Goal: Obtain resource: Download file/media

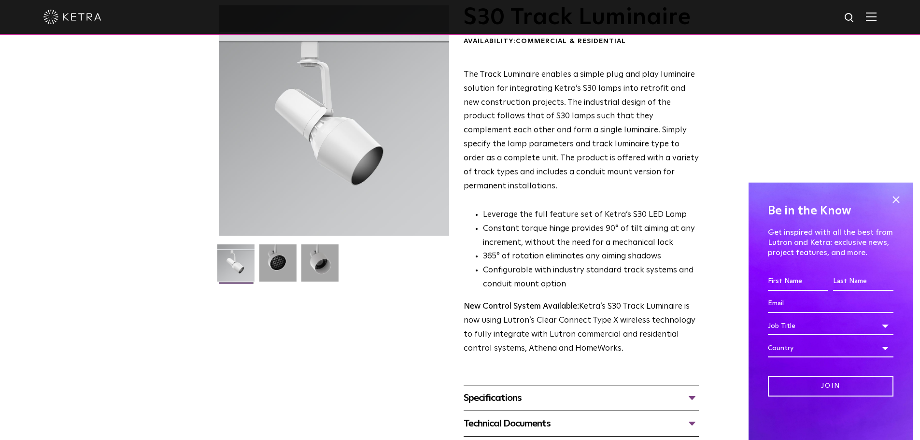
scroll to position [290, 0]
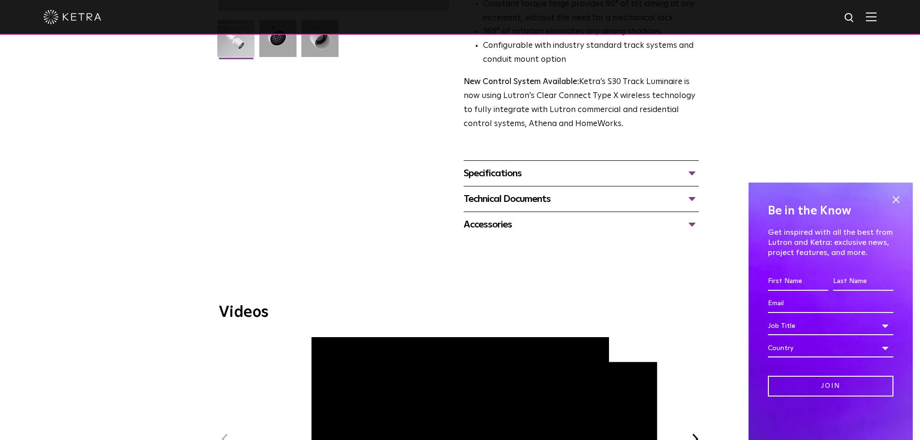
click at [581, 166] on div "Specifications" at bounding box center [581, 173] width 235 height 15
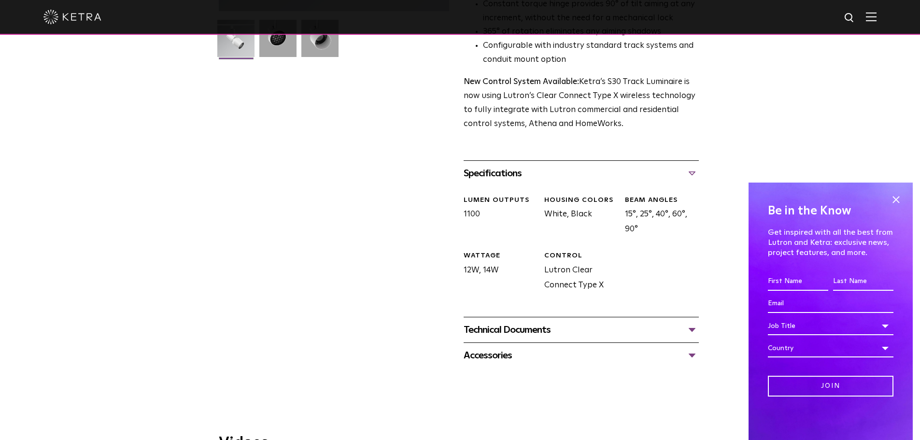
click at [581, 166] on div "Specifications" at bounding box center [581, 173] width 235 height 15
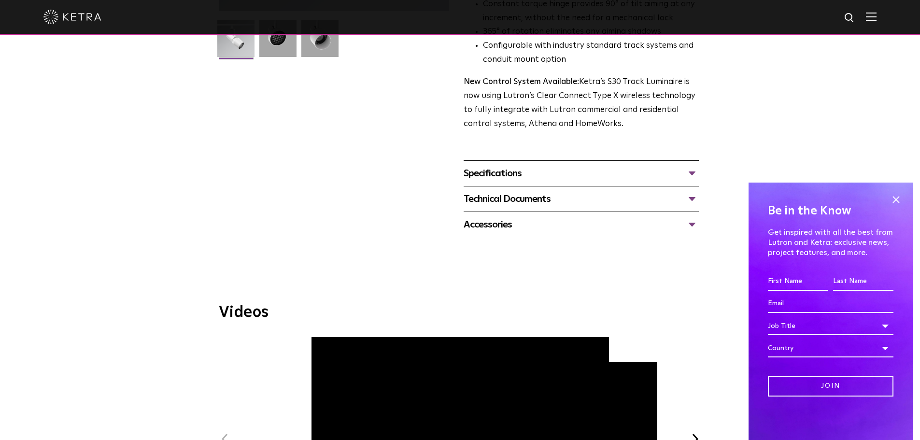
click at [528, 191] on div "Technical Documents" at bounding box center [581, 198] width 235 height 15
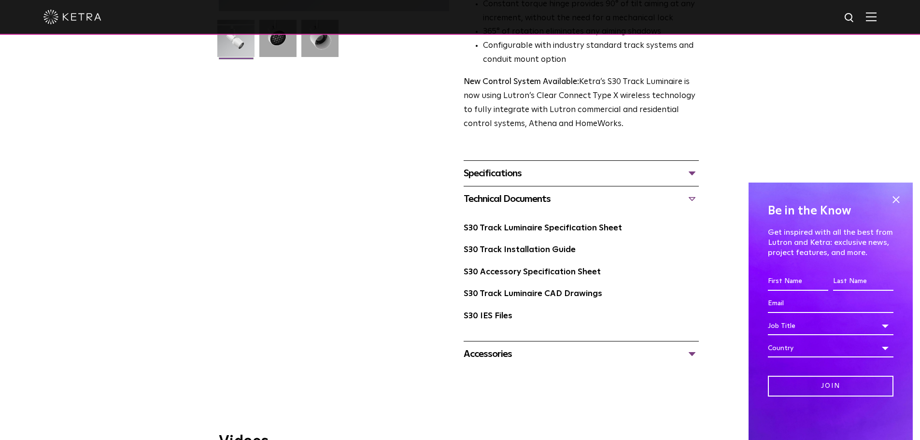
click at [528, 191] on div "Technical Documents" at bounding box center [581, 198] width 235 height 15
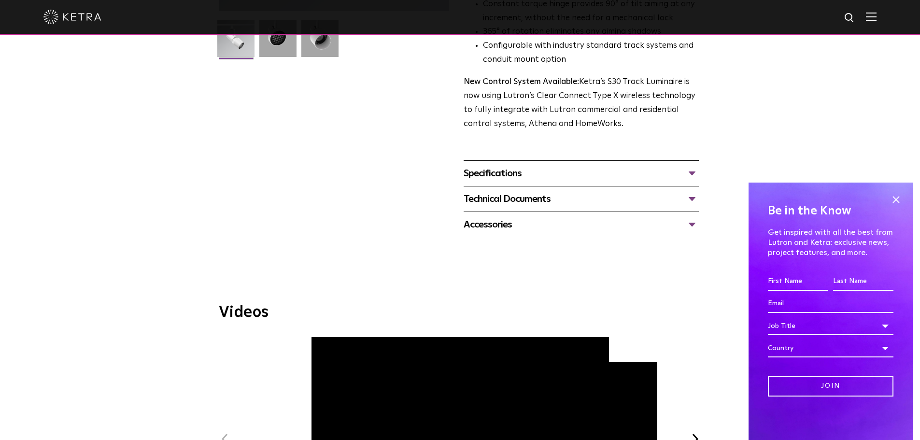
click at [493, 217] on div "Accessories" at bounding box center [581, 224] width 235 height 15
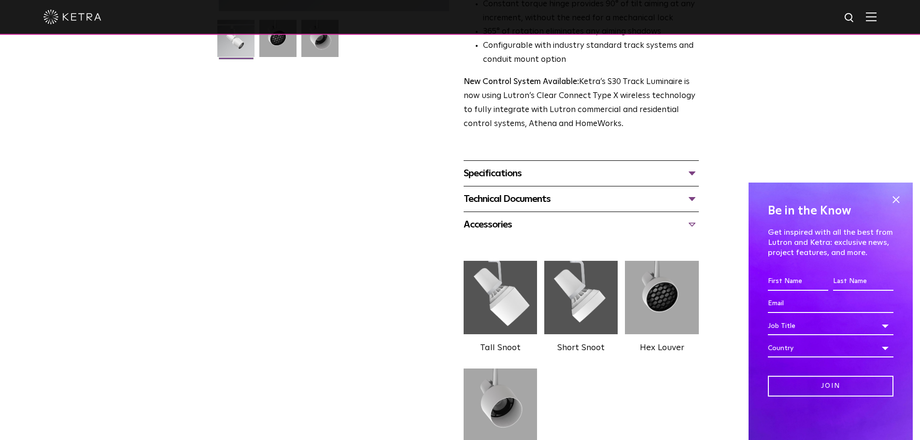
click at [493, 217] on div "Accessories" at bounding box center [581, 224] width 235 height 15
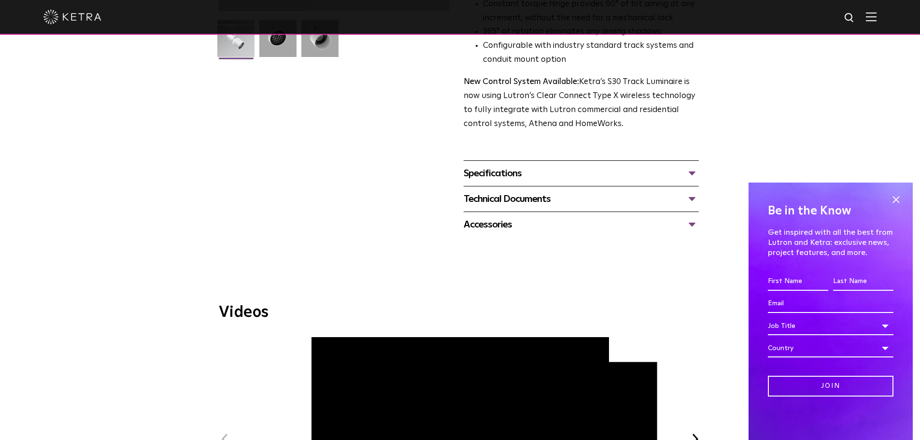
click at [563, 191] on div "Technical Documents" at bounding box center [581, 198] width 235 height 15
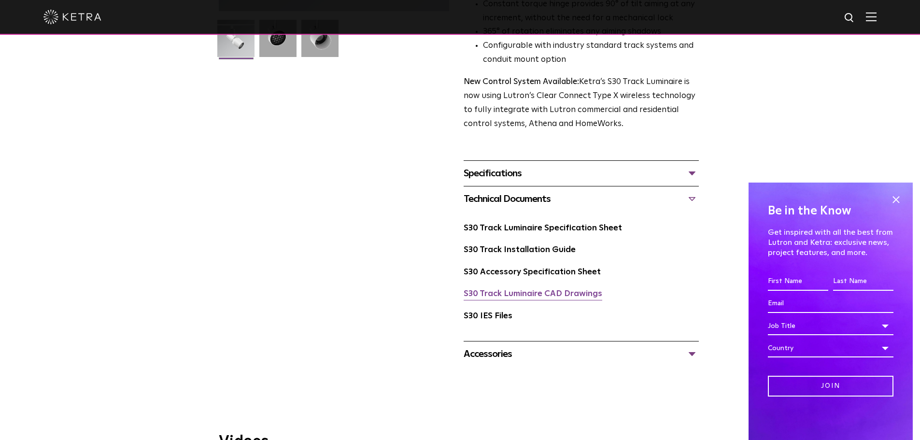
click at [532, 290] on link "S30 Track Luminaire CAD Drawings" at bounding box center [533, 294] width 139 height 8
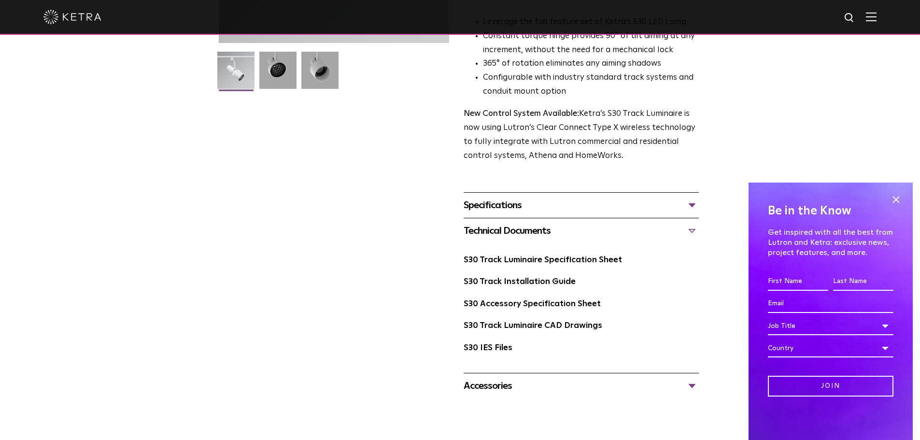
scroll to position [0, 0]
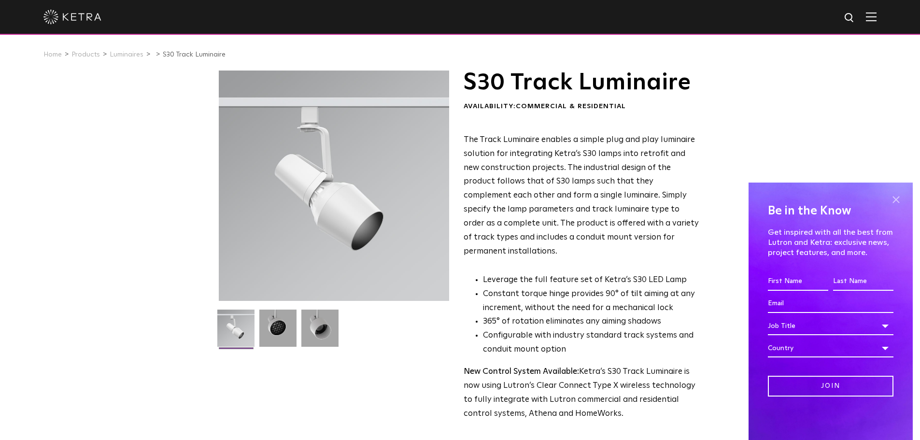
click at [896, 197] on span at bounding box center [895, 199] width 14 height 14
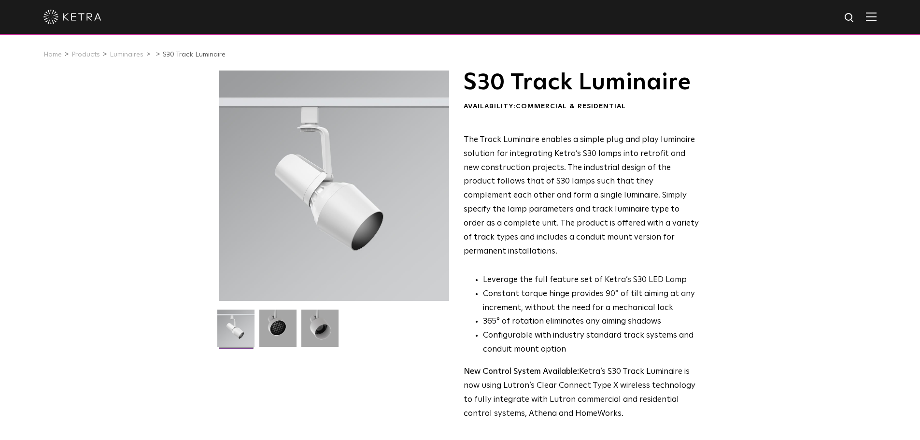
click at [876, 14] on img at bounding box center [871, 16] width 11 height 9
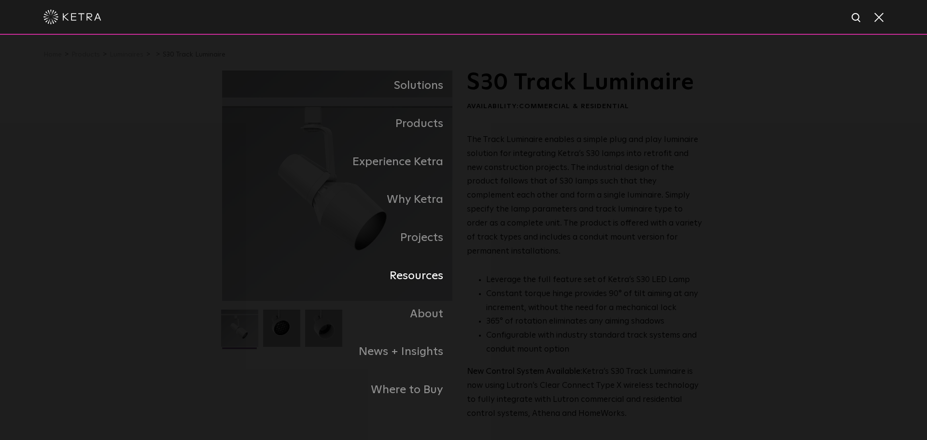
click at [421, 278] on link "Resources" at bounding box center [342, 276] width 241 height 38
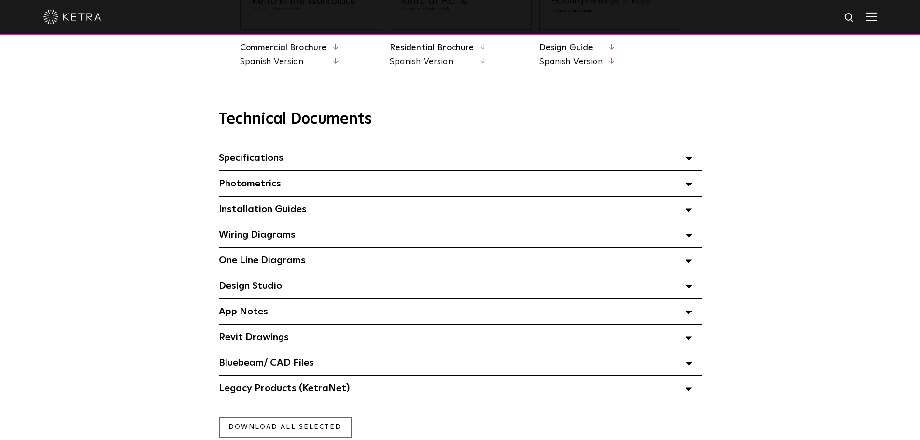
scroll to position [628, 0]
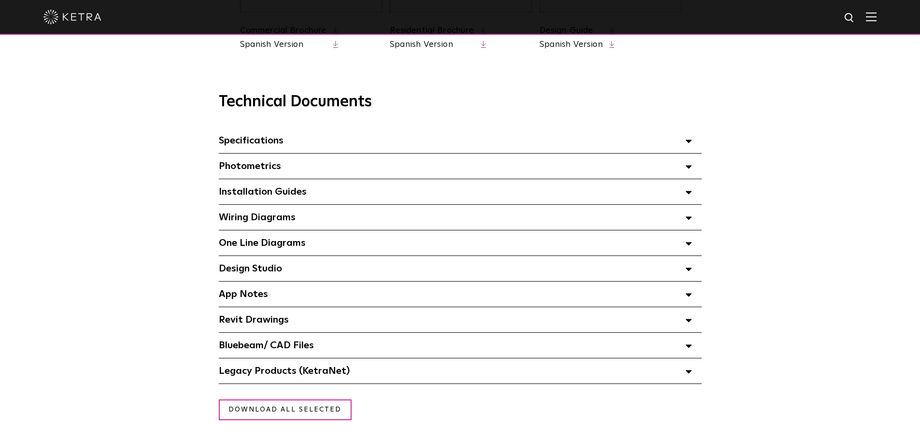
click at [304, 330] on div "Revit Drawings Select checkboxes to use the bulk download option below" at bounding box center [460, 319] width 483 height 25
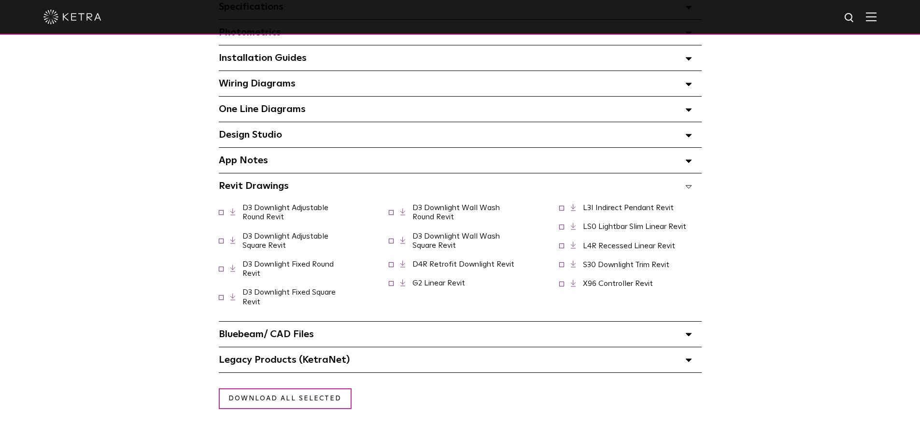
scroll to position [773, 0]
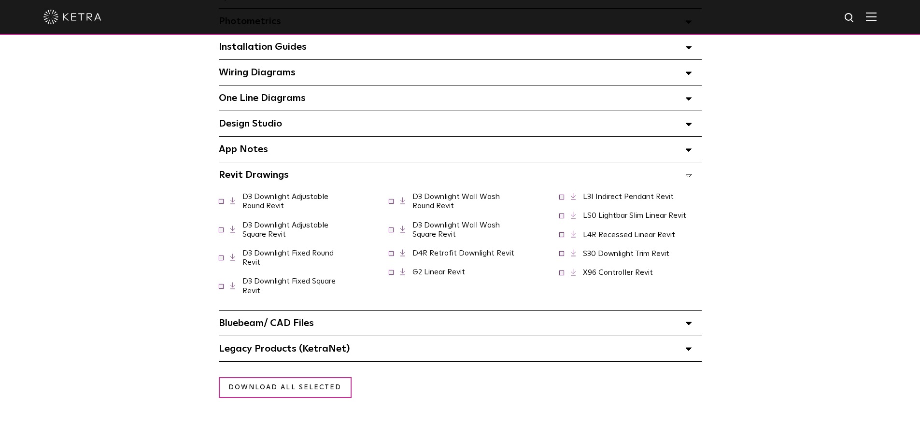
click at [314, 325] on div "Bluebeam/ CAD Files" at bounding box center [460, 322] width 483 height 25
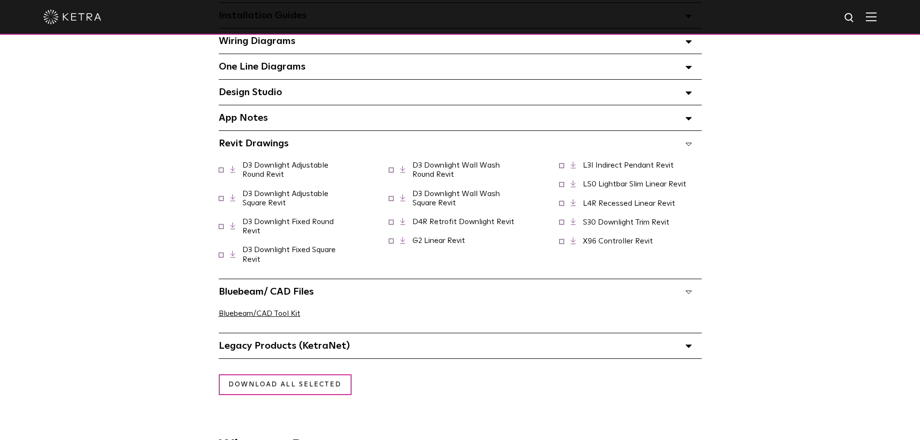
scroll to position [821, 0]
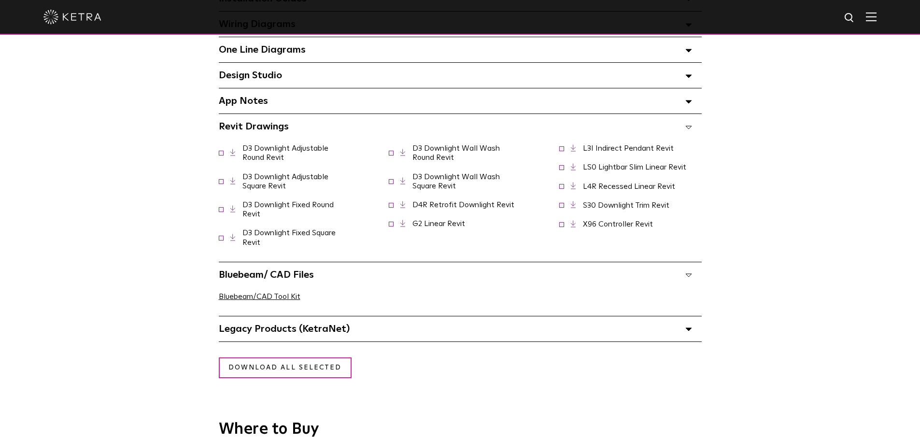
click at [335, 331] on span "Legacy Products (KetraNet) Select checkboxes to use the bulk download option be…" at bounding box center [284, 329] width 131 height 10
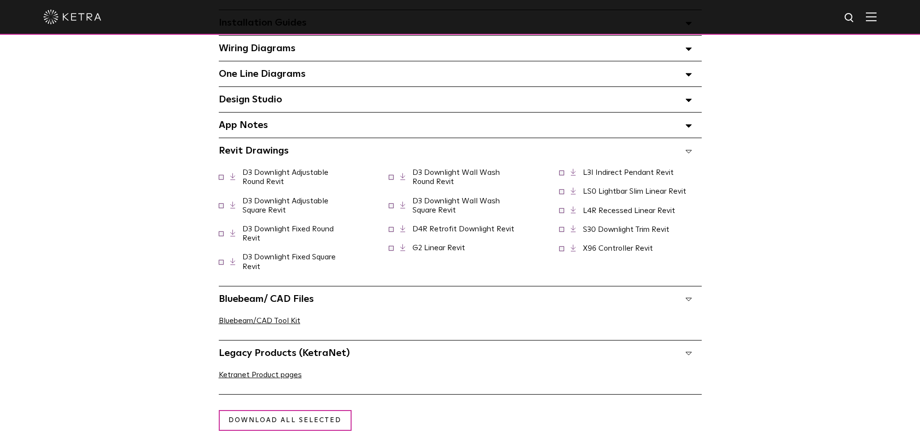
scroll to position [773, 0]
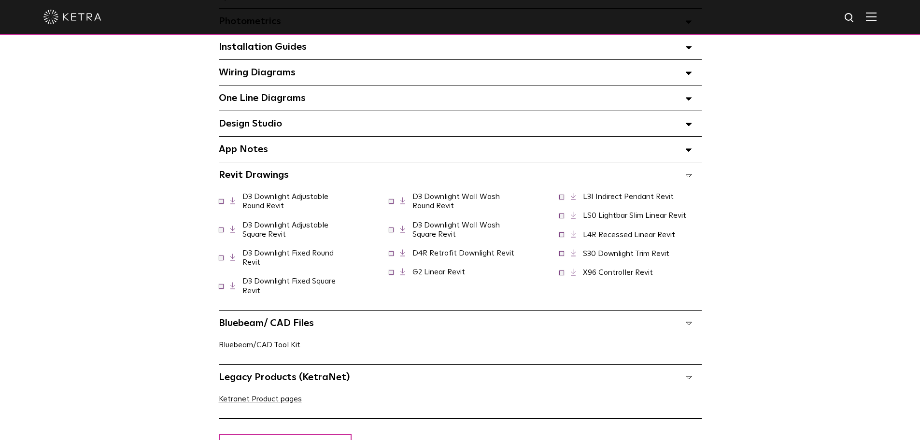
click at [221, 203] on span at bounding box center [221, 200] width 5 height 5
click at [222, 203] on span at bounding box center [221, 200] width 5 height 5
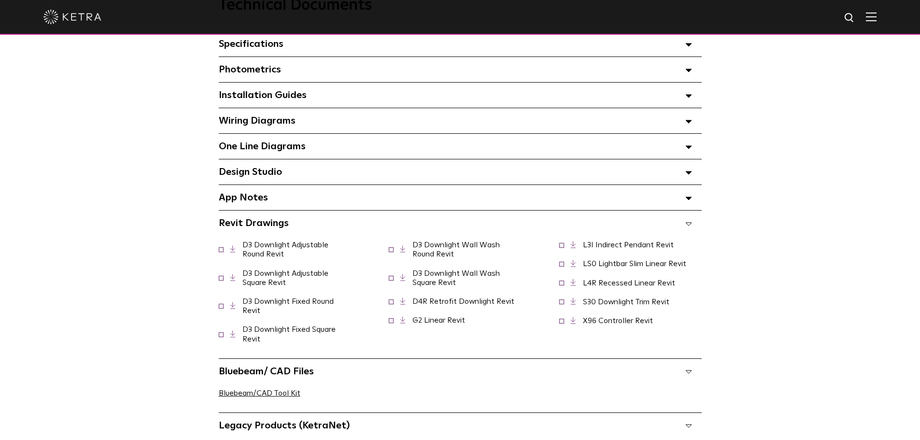
scroll to position [676, 0]
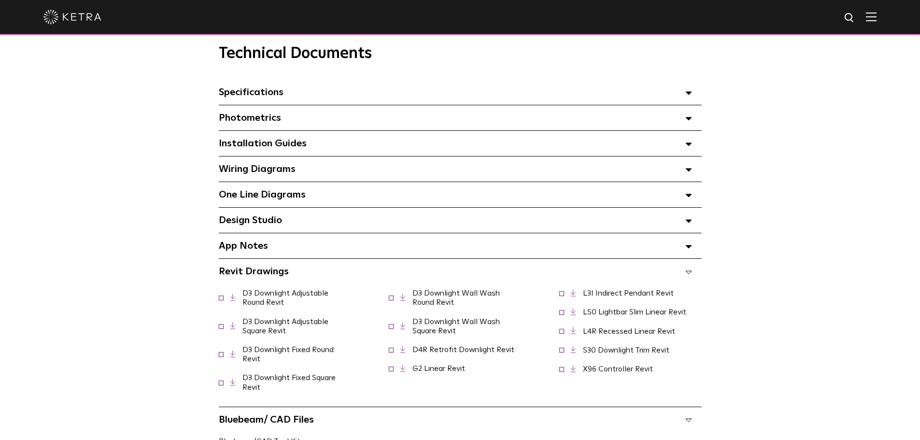
click at [336, 225] on div "Design Studio Select checkboxes to use the bulk download option below" at bounding box center [460, 220] width 483 height 25
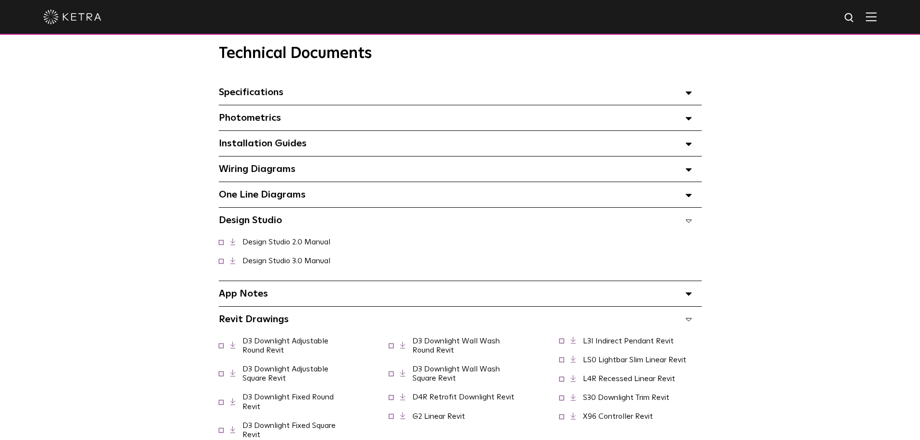
click at [336, 225] on div "Design Studio Select checkboxes to use the bulk download option below" at bounding box center [460, 220] width 483 height 25
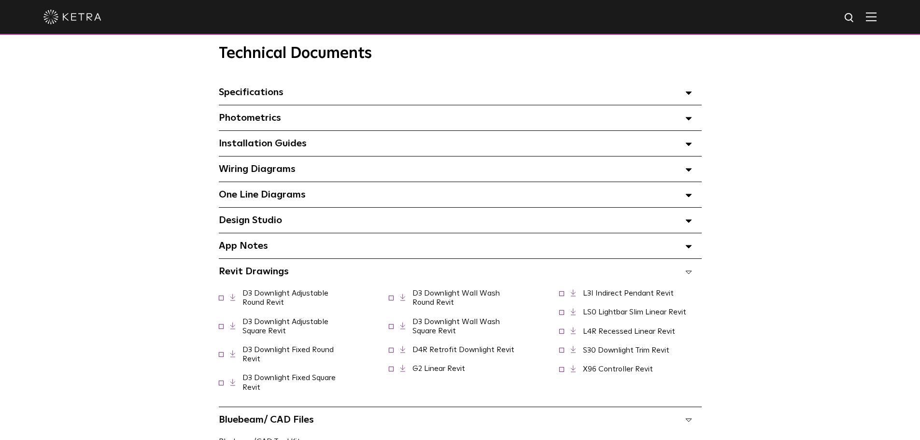
click at [331, 201] on div "One Line Diagrams Select checkboxes to use the bulk download option below" at bounding box center [460, 194] width 483 height 25
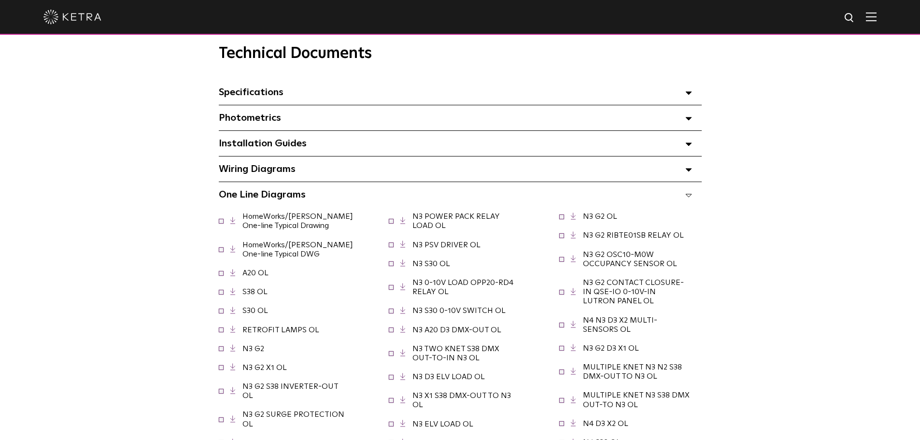
click at [312, 202] on div "One Line Diagrams Select checkboxes to use the bulk download option below" at bounding box center [460, 194] width 483 height 25
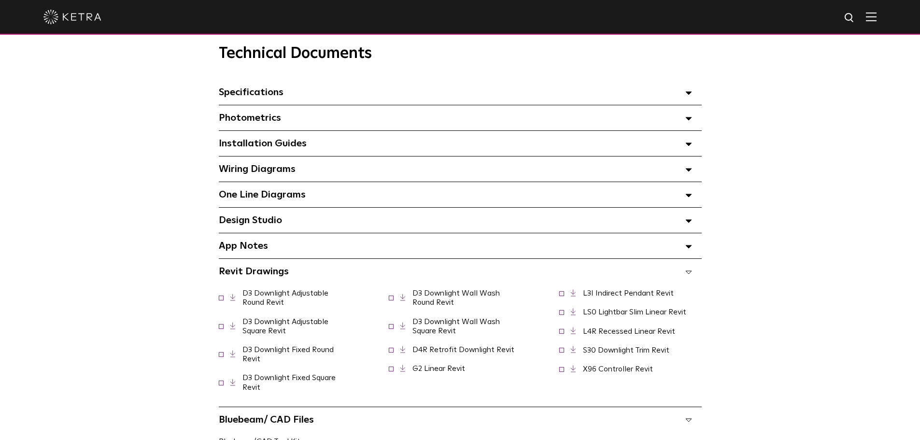
click at [312, 178] on div "Wiring Diagrams Select checkboxes to use the bulk download option below" at bounding box center [460, 168] width 483 height 25
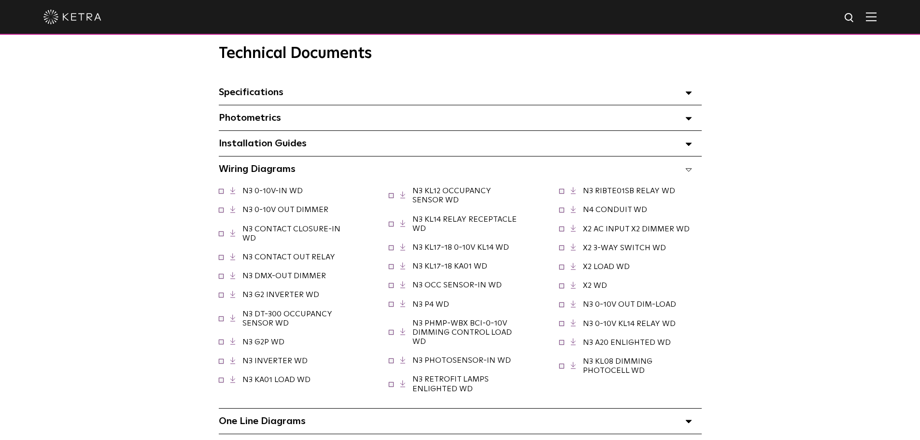
click at [312, 178] on div "Wiring Diagrams Select checkboxes to use the bulk download option below" at bounding box center [460, 168] width 483 height 25
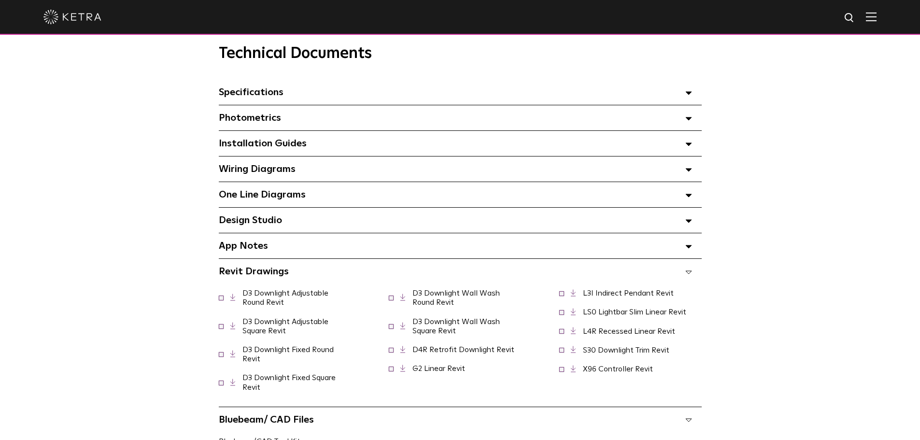
click at [307, 146] on div "Installation Guides Select checkboxes to use the bulk download option below" at bounding box center [460, 143] width 483 height 25
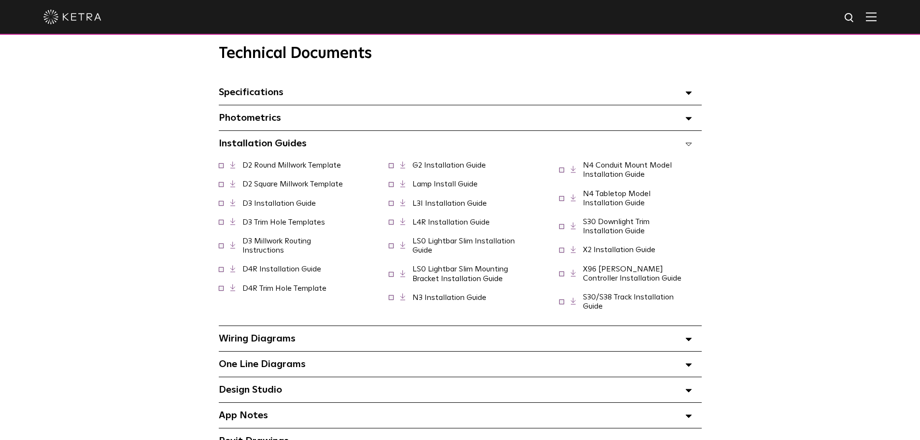
click at [307, 146] on div "Installation Guides Select checkboxes to use the bulk download option below" at bounding box center [460, 143] width 483 height 25
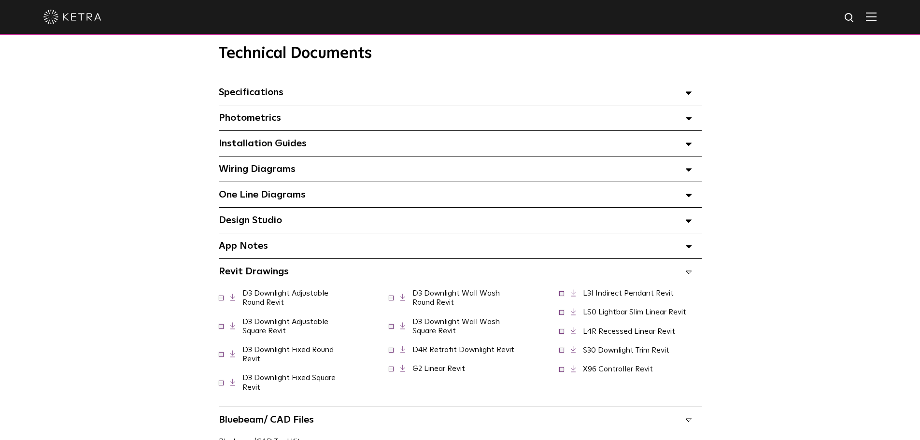
click at [295, 124] on div "Photometrics Select checkboxes to use the bulk download option below" at bounding box center [460, 117] width 483 height 25
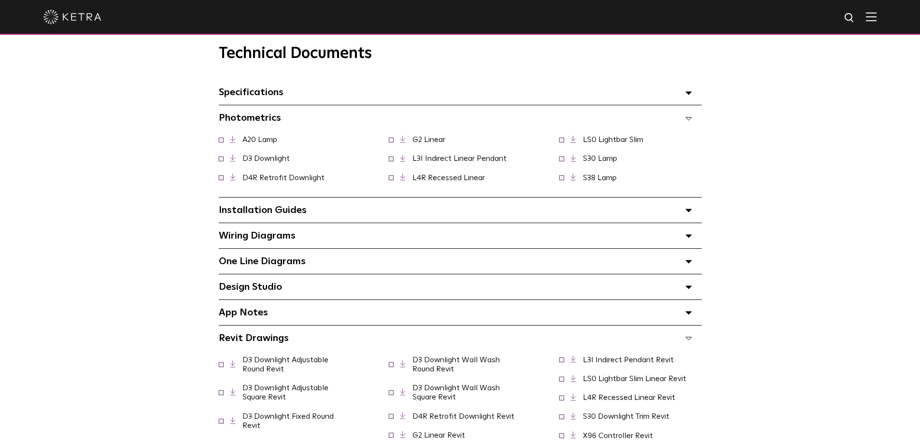
click at [295, 124] on div "Photometrics Select checkboxes to use the bulk download option below" at bounding box center [460, 117] width 483 height 25
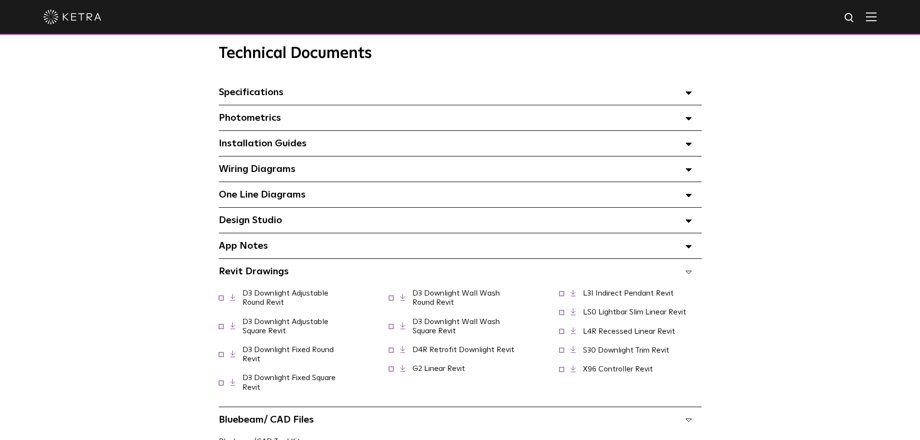
click at [297, 99] on div "Specifications Select checkboxes to use the bulk download option below" at bounding box center [460, 92] width 483 height 25
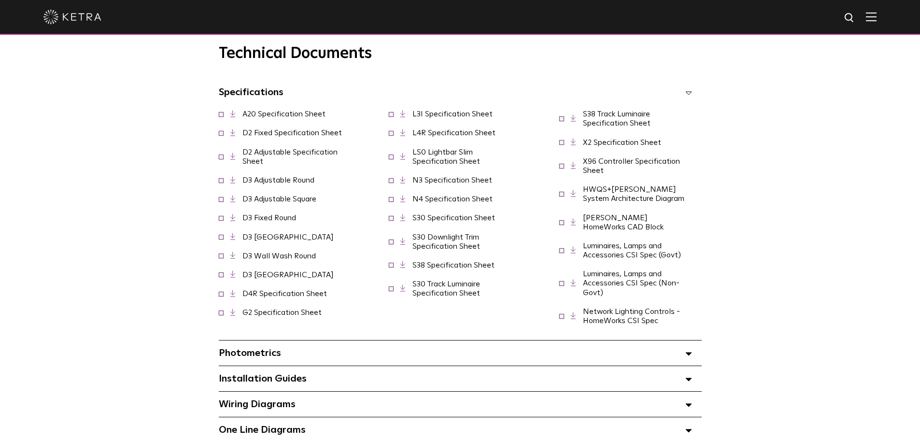
click at [263, 97] on span "Specifications Select checkboxes to use the bulk download option below" at bounding box center [251, 92] width 65 height 10
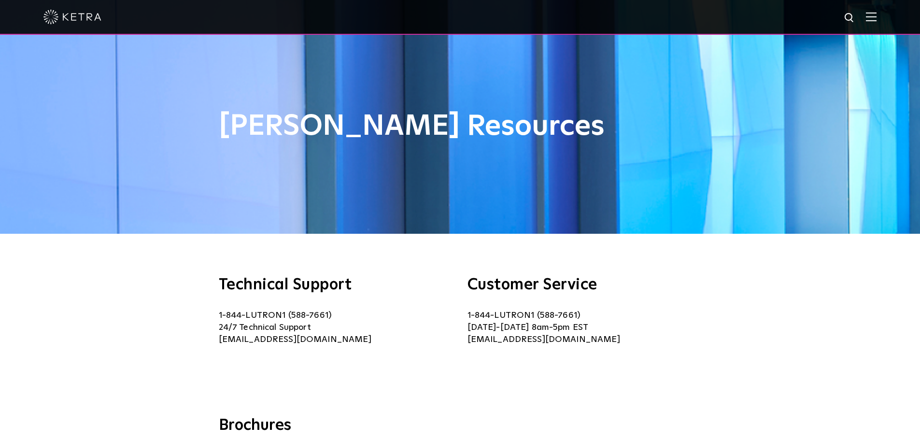
scroll to position [0, 0]
